Goal: Task Accomplishment & Management: Use online tool/utility

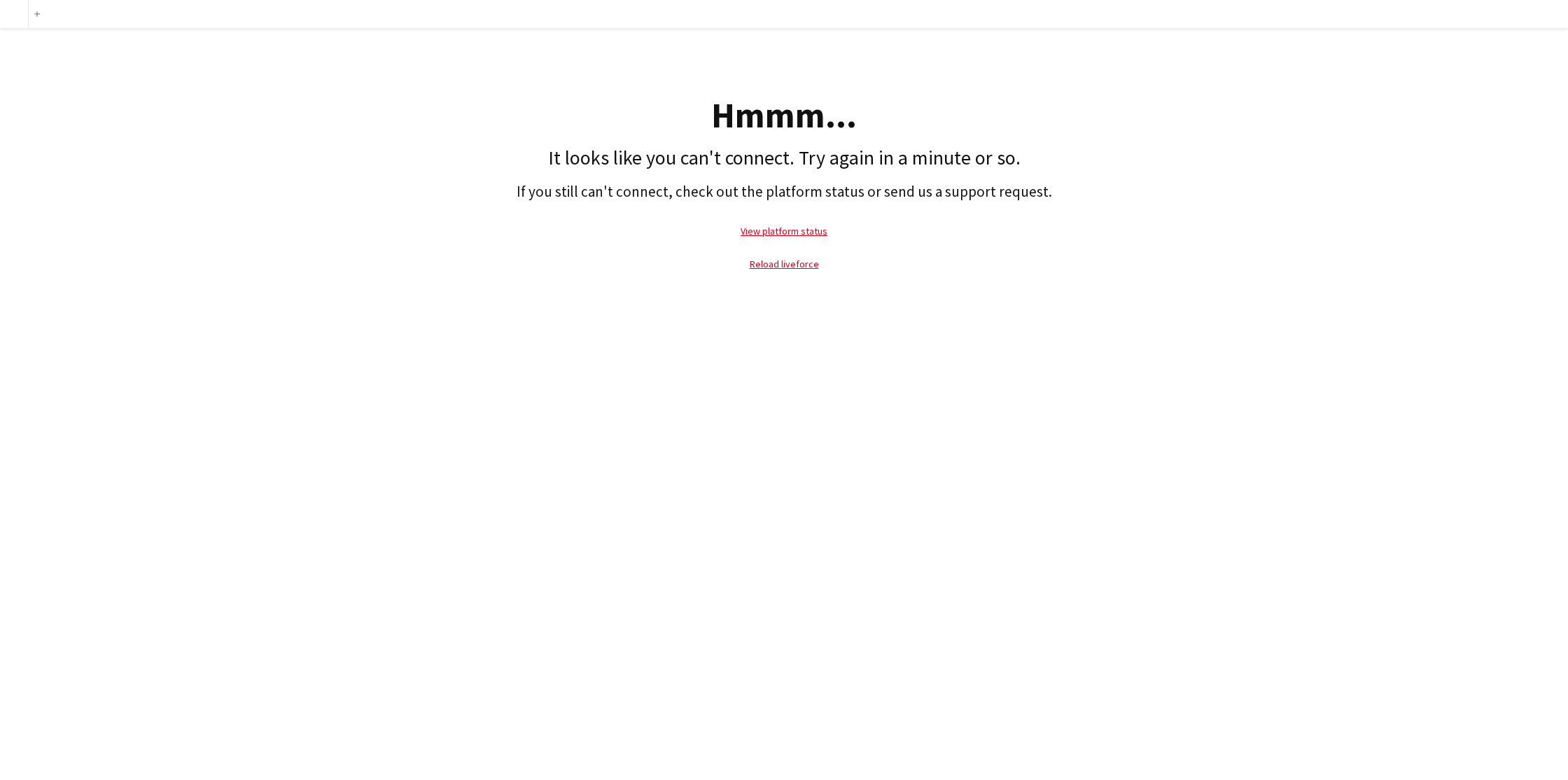
click at [1049, 290] on div "Add Hmmm... It looks like you can't connect. Try again in a minute or so. If yo…" at bounding box center [784, 390] width 1568 height 780
click at [782, 266] on link "Reload liveforce" at bounding box center [784, 264] width 69 height 12
